Goal: Task Accomplishment & Management: Complete application form

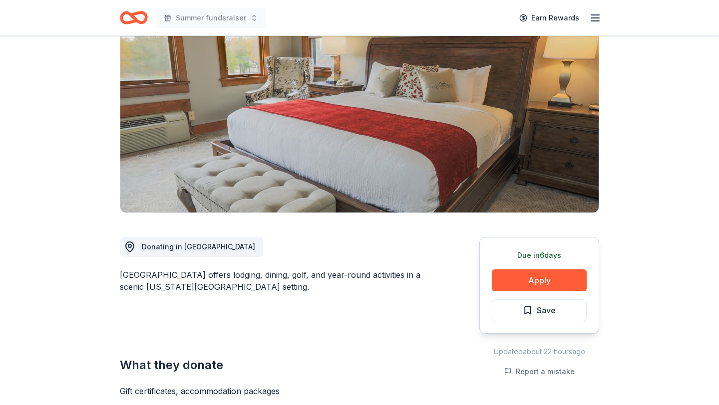
scroll to position [91, 0]
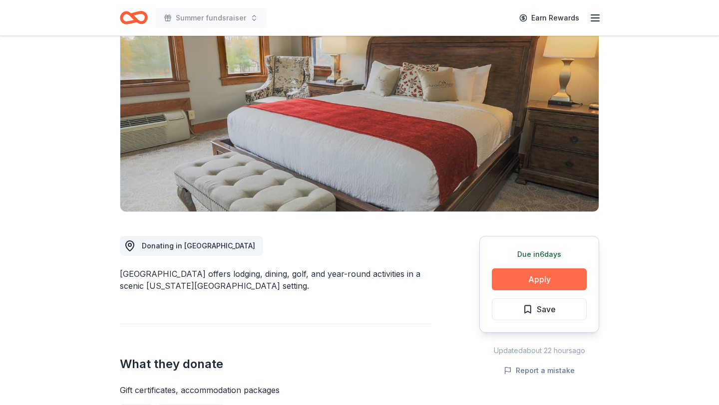
click at [544, 284] on button "Apply" at bounding box center [539, 280] width 95 height 22
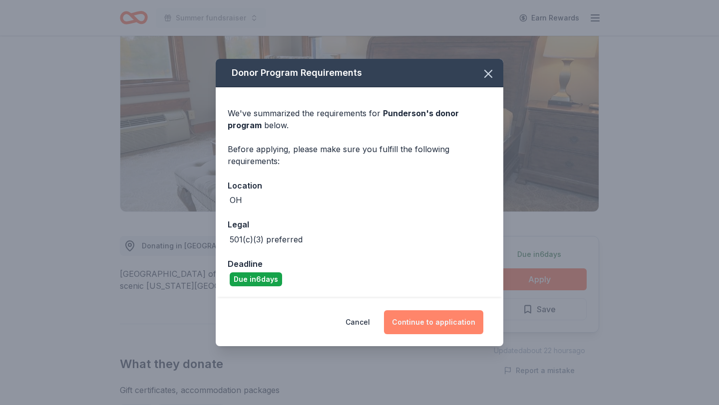
click at [444, 322] on button "Continue to application" at bounding box center [433, 322] width 99 height 24
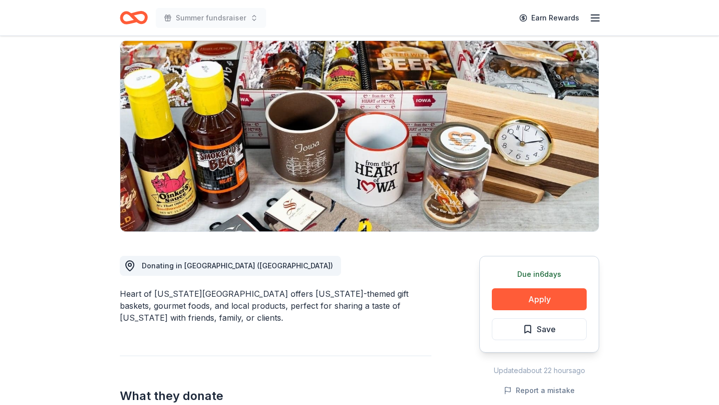
scroll to position [72, 0]
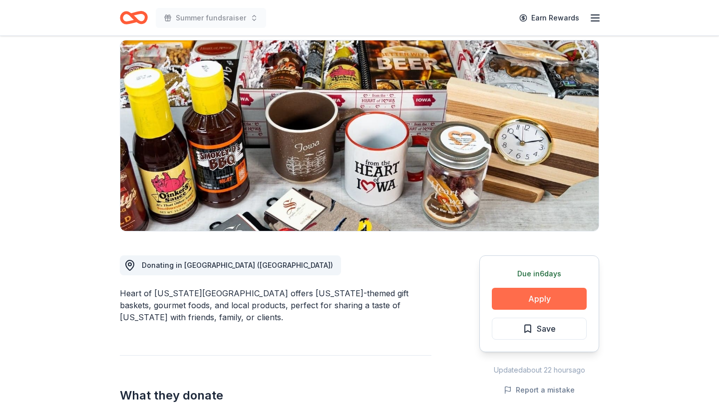
click at [525, 295] on button "Apply" at bounding box center [539, 299] width 95 height 22
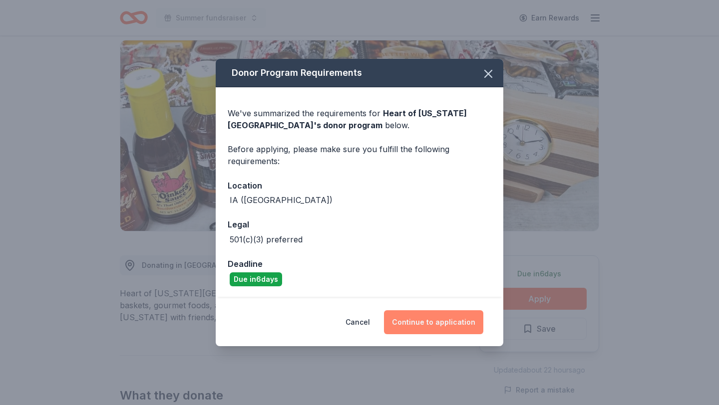
click at [438, 319] on button "Continue to application" at bounding box center [433, 322] width 99 height 24
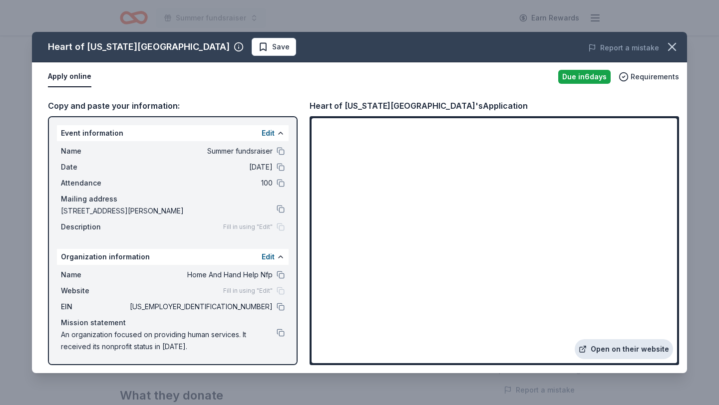
click at [631, 348] on link "Open on their website" at bounding box center [623, 349] width 98 height 20
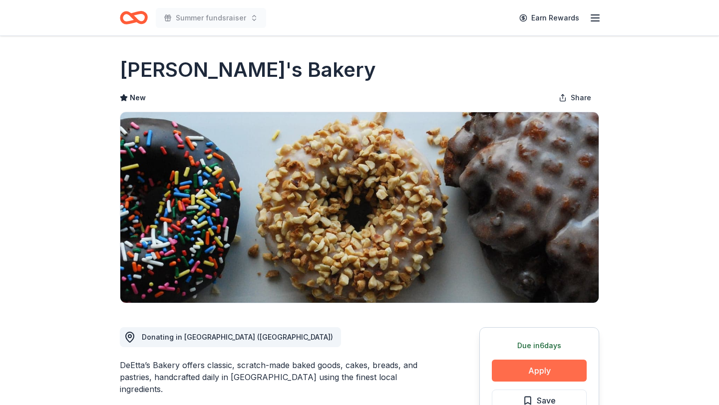
click at [528, 371] on button "Apply" at bounding box center [539, 371] width 95 height 22
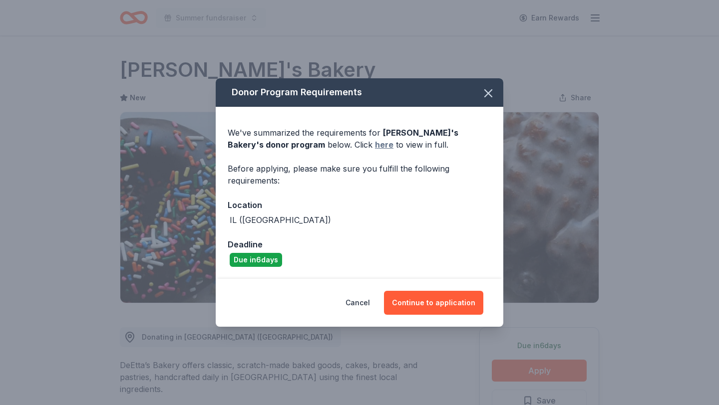
click at [375, 142] on link "here" at bounding box center [384, 145] width 18 height 12
